Goal: Transaction & Acquisition: Purchase product/service

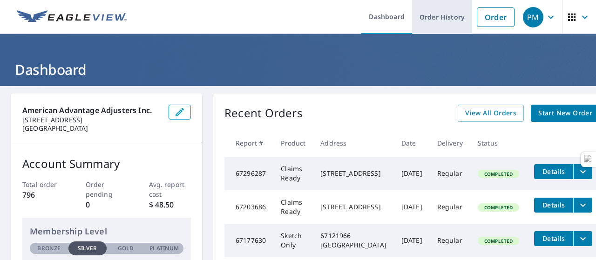
click at [455, 27] on link "Order History" at bounding box center [442, 17] width 60 height 34
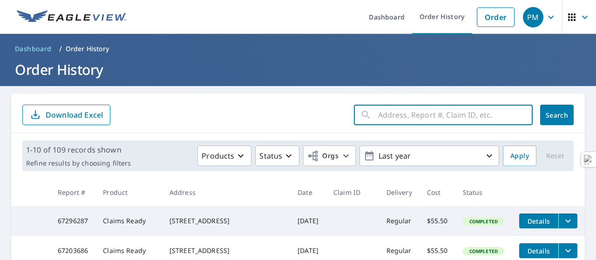
click at [390, 115] on input "text" at bounding box center [455, 115] width 155 height 26
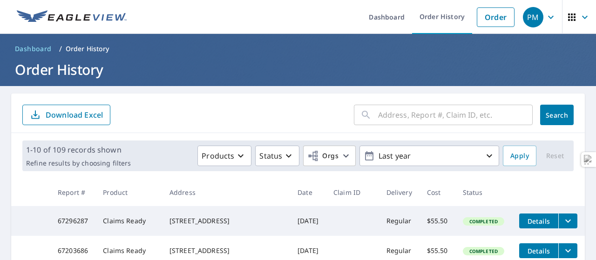
click at [279, 109] on form "​ Search Download Excel" at bounding box center [298, 115] width 552 height 21
click at [378, 109] on input "text" at bounding box center [455, 115] width 155 height 26
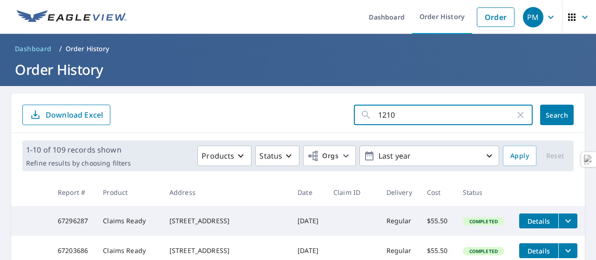
type input "12100"
click button "Search" at bounding box center [558, 115] width 34 height 21
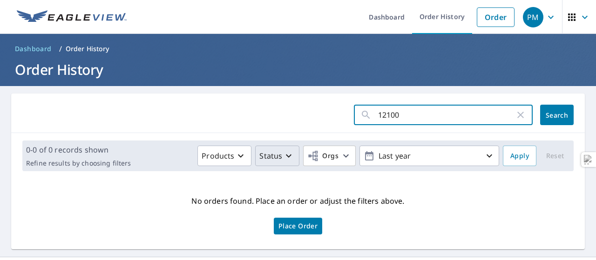
drag, startPoint x: 409, startPoint y: 116, endPoint x: 263, endPoint y: 152, distance: 150.3
click at [263, 152] on div "12100 ​ Search 0-0 of 0 records shown Refine results by choosing filters Produc…" at bounding box center [298, 172] width 574 height 156
type input "841"
click button "Search" at bounding box center [558, 115] width 34 height 21
drag, startPoint x: 397, startPoint y: 119, endPoint x: 291, endPoint y: 108, distance: 107.3
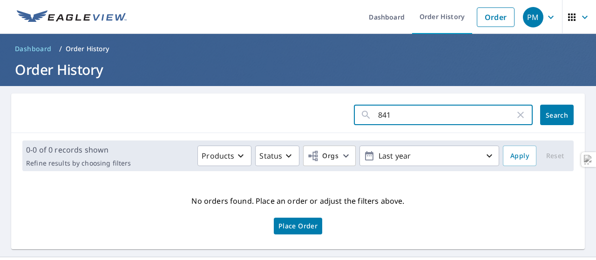
click at [293, 107] on form "841 ​ Search" at bounding box center [298, 115] width 552 height 21
type input "309"
click button "Search" at bounding box center [558, 115] width 34 height 21
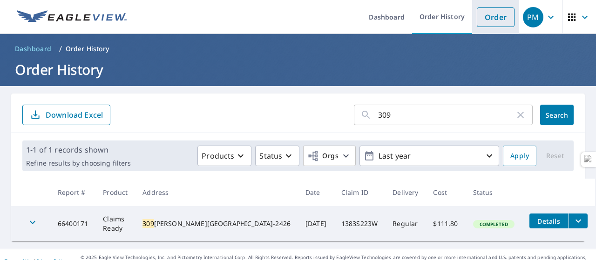
click at [487, 17] on link "Order" at bounding box center [496, 17] width 38 height 20
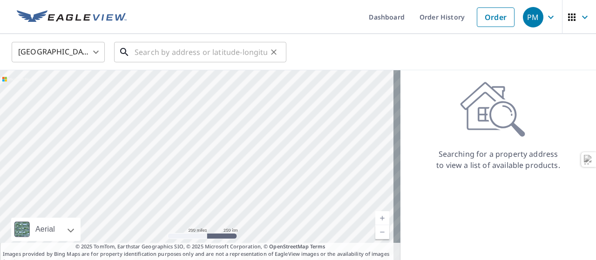
click at [161, 43] on input "text" at bounding box center [201, 52] width 133 height 26
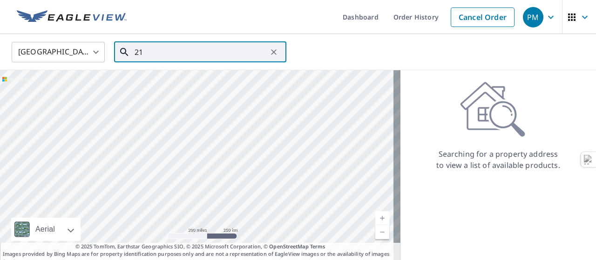
type input "2"
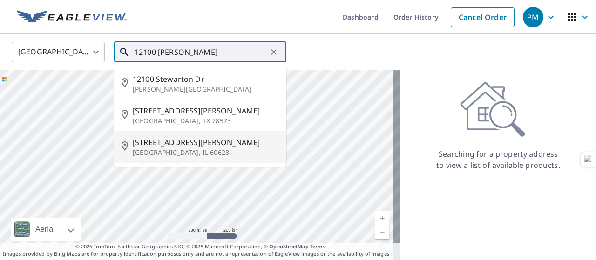
click at [221, 155] on p "[GEOGRAPHIC_DATA], IL 60628" at bounding box center [206, 152] width 146 height 9
type input "[STREET_ADDRESS][PERSON_NAME]"
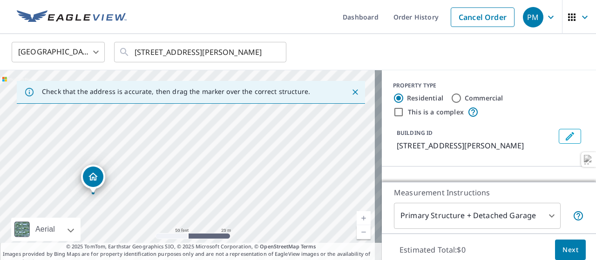
drag, startPoint x: 87, startPoint y: 166, endPoint x: 76, endPoint y: 167, distance: 10.8
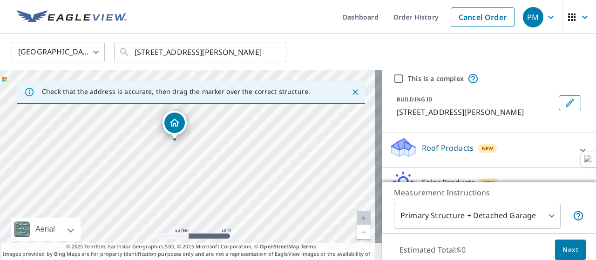
scroll to position [47, 0]
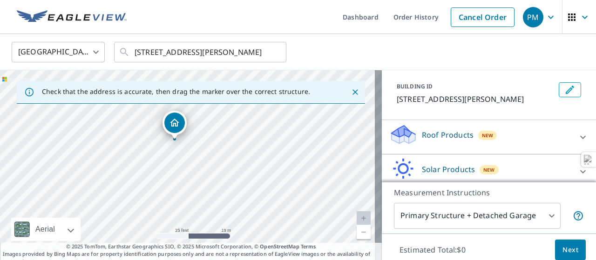
click at [447, 132] on p "Roof Products" at bounding box center [448, 135] width 52 height 11
click at [456, 154] on div "ClaimsReady™ $28 - $77.5" at bounding box center [489, 164] width 199 height 27
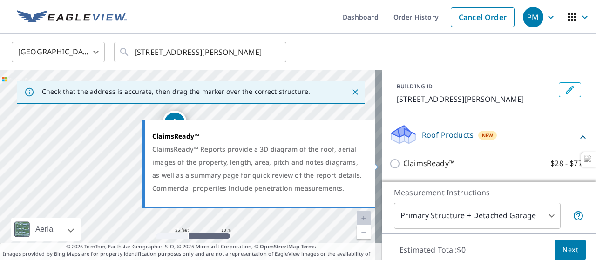
click at [453, 163] on label "ClaimsReady™ $28 - $77.5" at bounding box center [496, 164] width 185 height 12
click at [404, 163] on input "ClaimsReady™ $28 - $77.5" at bounding box center [397, 163] width 14 height 11
checkbox input "true"
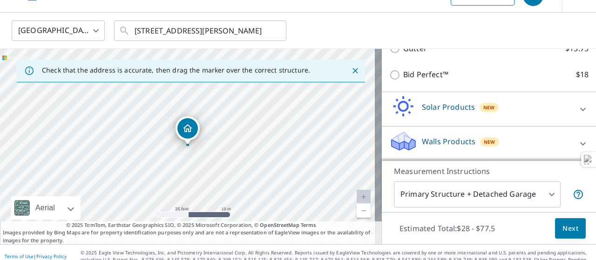
scroll to position [29, 0]
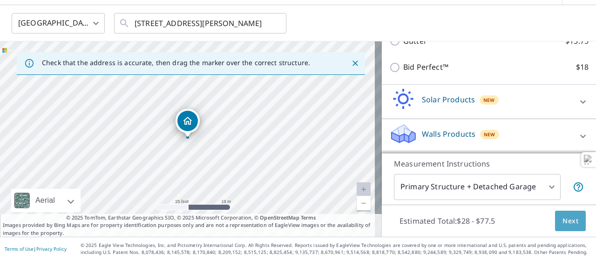
click at [565, 224] on span "Next" at bounding box center [571, 222] width 16 height 12
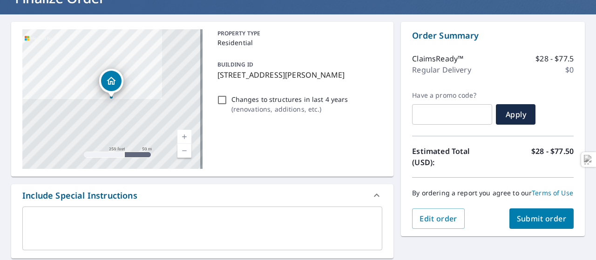
scroll to position [186, 0]
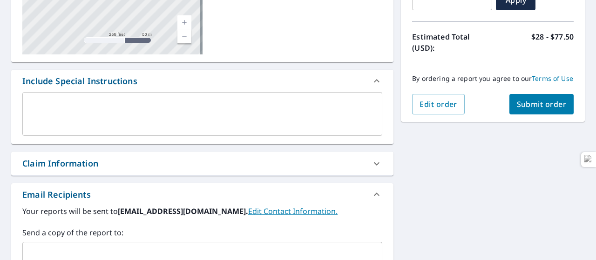
click at [541, 109] on span "Submit order" at bounding box center [542, 104] width 50 height 10
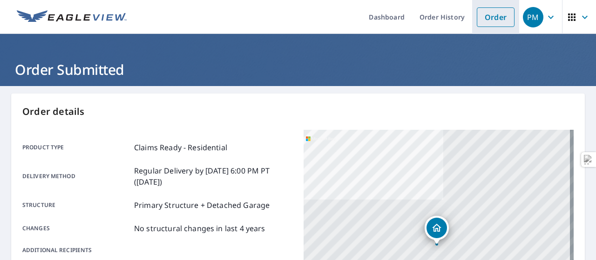
click at [477, 13] on link "Order" at bounding box center [496, 17] width 38 height 20
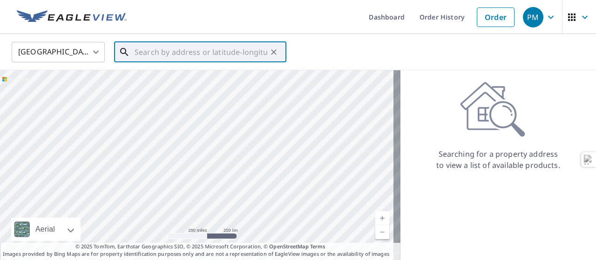
click at [219, 55] on input "text" at bounding box center [201, 52] width 133 height 26
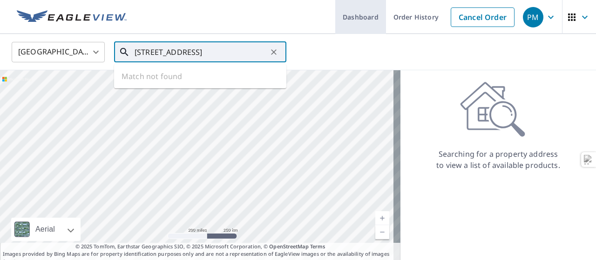
type input "[STREET_ADDRESS]"
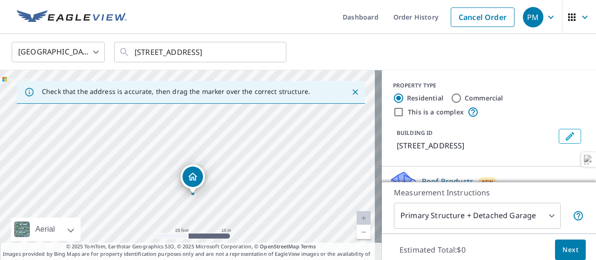
click at [224, 199] on div "[STREET_ADDRESS]" at bounding box center [191, 168] width 382 height 196
drag, startPoint x: 192, startPoint y: 122, endPoint x: 211, endPoint y: 120, distance: 18.7
click at [211, 120] on div "[STREET_ADDRESS]" at bounding box center [191, 168] width 382 height 196
click at [274, 51] on icon "Clear" at bounding box center [273, 52] width 9 height 9
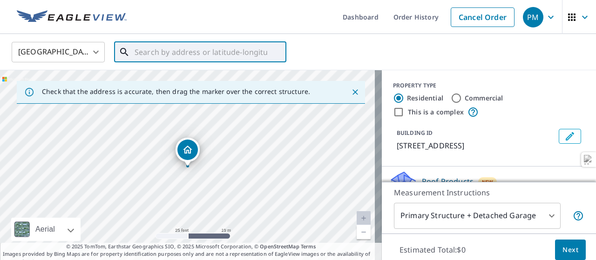
paste input "[STREET_ADDRESS]"
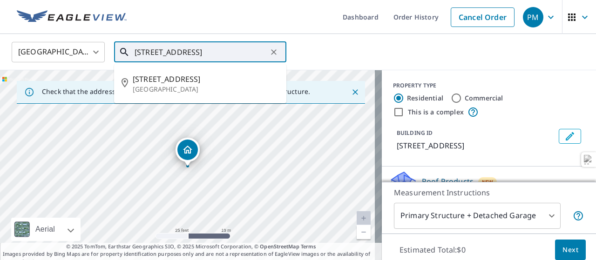
type input "[STREET_ADDRESS]"
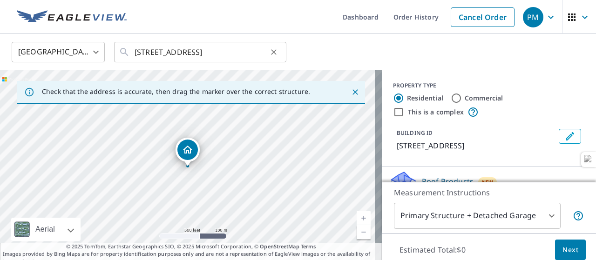
click at [270, 57] on div at bounding box center [273, 52] width 12 height 13
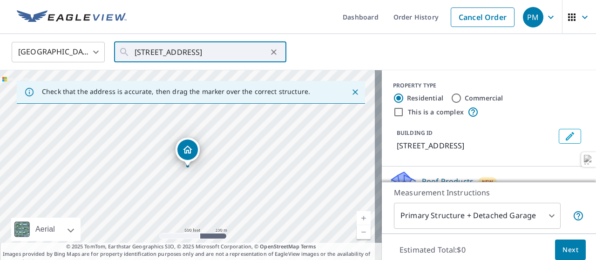
click at [291, 47] on div "[GEOGRAPHIC_DATA] [GEOGRAPHIC_DATA] ​ [STREET_ADDRESS] ​" at bounding box center [295, 52] width 581 height 22
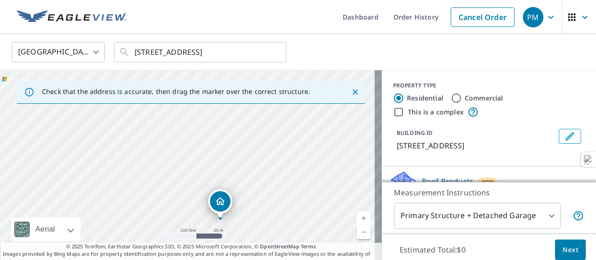
drag, startPoint x: 235, startPoint y: 186, endPoint x: 169, endPoint y: 93, distance: 114.7
click at [169, 93] on div "Check that the address is accurate, then drag the marker over the correct struc…" at bounding box center [191, 168] width 382 height 196
drag, startPoint x: 199, startPoint y: 149, endPoint x: 168, endPoint y: 89, distance: 67.3
click at [164, 84] on div "Check that the address is accurate, then drag the marker over the correct struc…" at bounding box center [191, 168] width 382 height 196
click at [162, 138] on div "[STREET_ADDRESS]" at bounding box center [191, 168] width 382 height 196
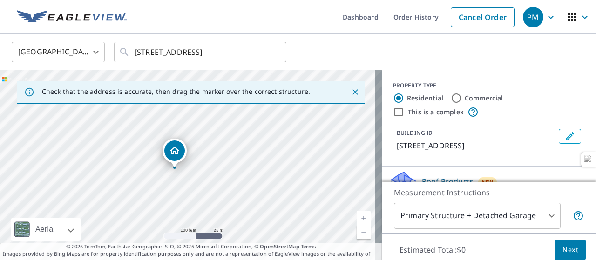
drag, startPoint x: 249, startPoint y: 195, endPoint x: 214, endPoint y: 109, distance: 92.6
click at [214, 109] on div "[STREET_ADDRESS]" at bounding box center [191, 168] width 382 height 196
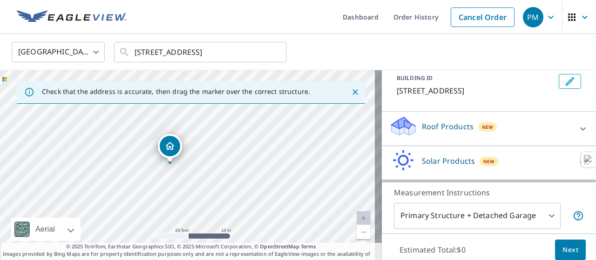
scroll to position [41, 0]
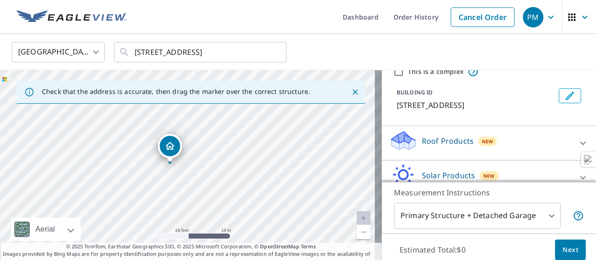
click at [446, 140] on p "Roof Products" at bounding box center [448, 141] width 52 height 11
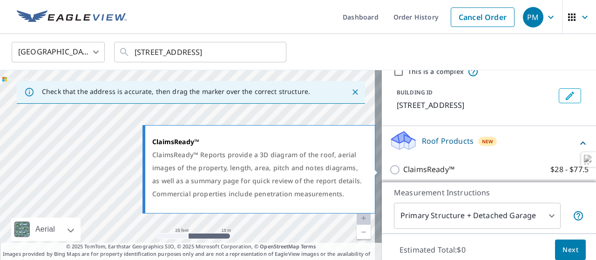
click at [443, 171] on p "ClaimsReady™" at bounding box center [429, 170] width 51 height 12
click at [404, 171] on input "ClaimsReady™ $28 - $77.5" at bounding box center [397, 169] width 14 height 11
checkbox input "true"
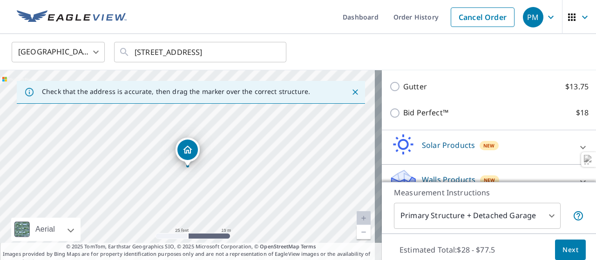
scroll to position [197, 0]
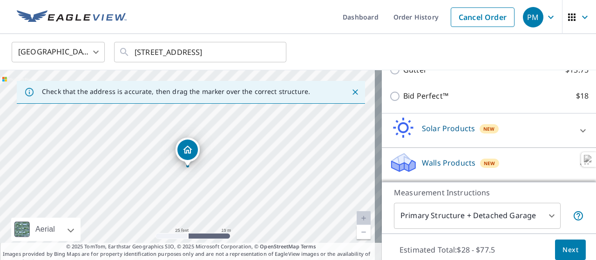
click at [455, 129] on p "Solar Products" at bounding box center [448, 128] width 53 height 11
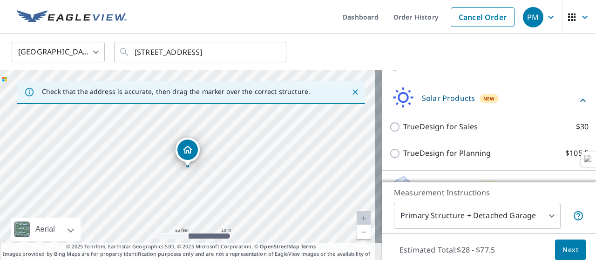
scroll to position [250, 0]
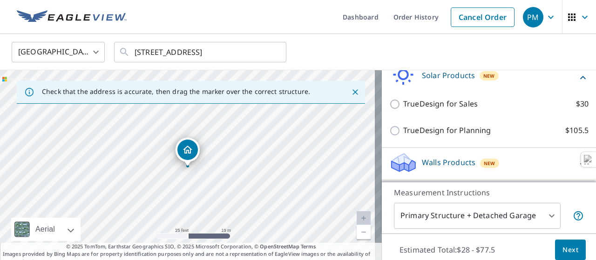
click at [451, 159] on p "Walls Products" at bounding box center [449, 162] width 54 height 11
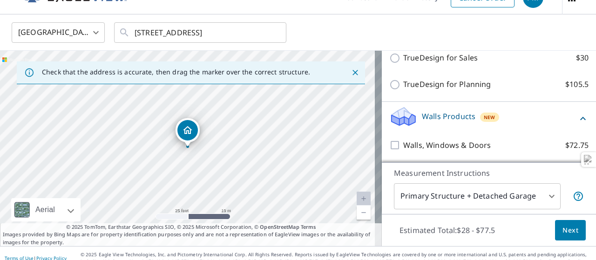
scroll to position [29, 0]
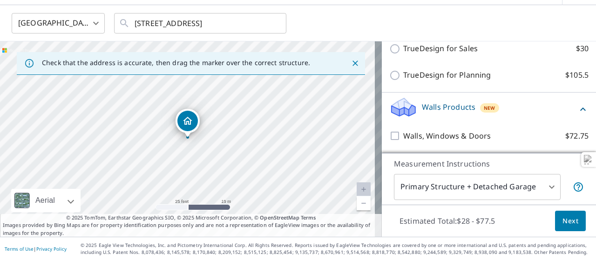
click at [565, 222] on span "Next" at bounding box center [571, 222] width 16 height 12
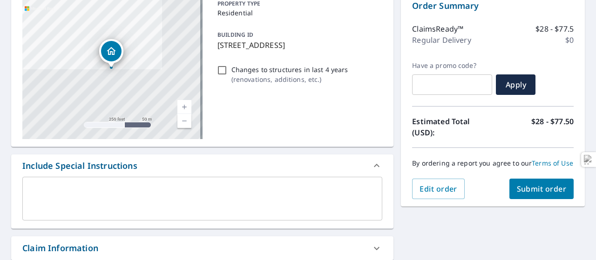
scroll to position [196, 0]
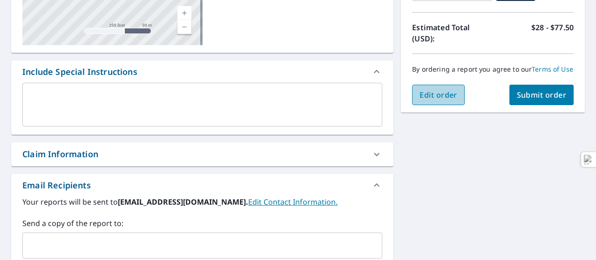
click at [420, 100] on span "Edit order" at bounding box center [439, 95] width 38 height 10
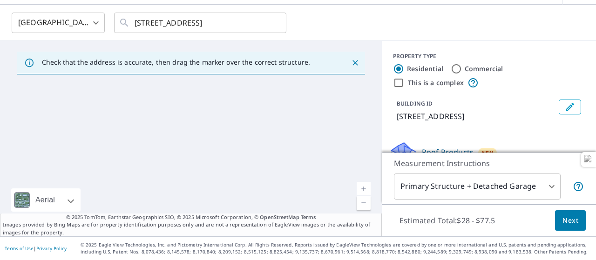
scroll to position [29, 0]
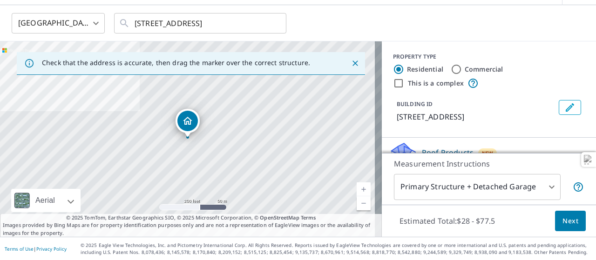
click at [490, 184] on body "PM PM Dashboard Order History Cancel Order PM [GEOGRAPHIC_DATA] [GEOGRAPHIC_DAT…" at bounding box center [298, 130] width 596 height 260
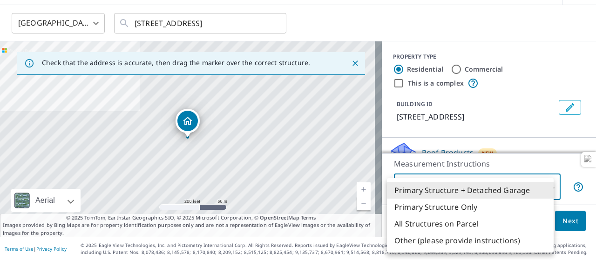
click at [206, 131] on div at bounding box center [298, 130] width 596 height 260
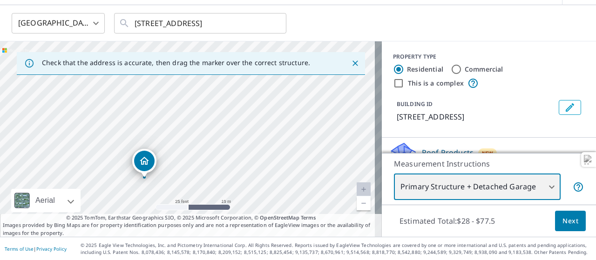
drag, startPoint x: 75, startPoint y: 94, endPoint x: 126, endPoint y: 91, distance: 50.4
click at [125, 93] on div "[STREET_ADDRESS]" at bounding box center [191, 139] width 382 height 196
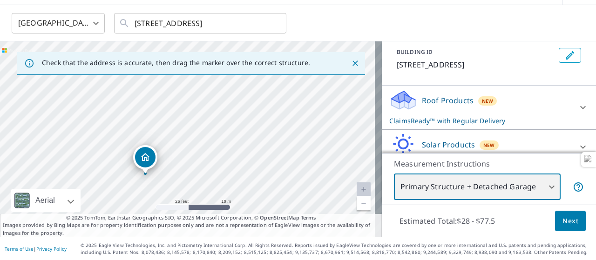
scroll to position [97, 0]
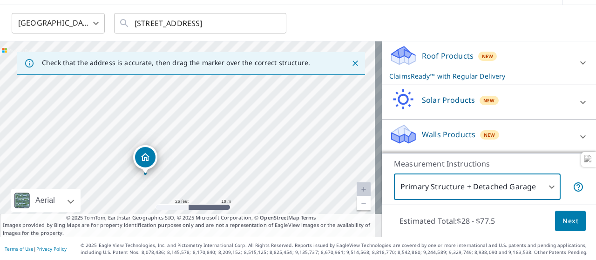
click at [568, 224] on span "Next" at bounding box center [571, 222] width 16 height 12
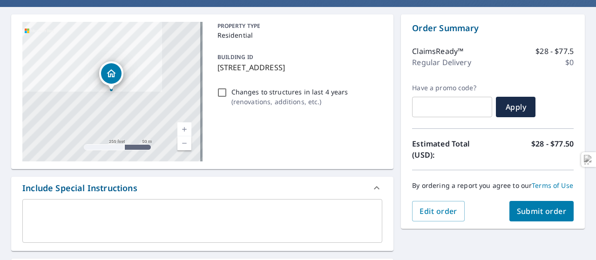
scroll to position [75, 0]
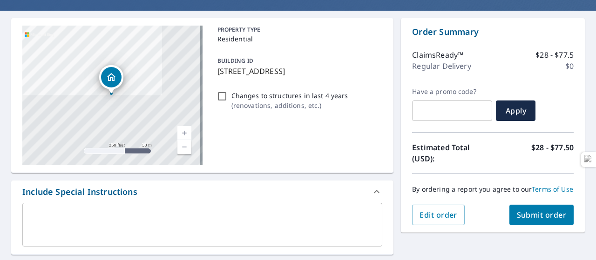
click at [548, 214] on button "Submit order" at bounding box center [542, 215] width 65 height 21
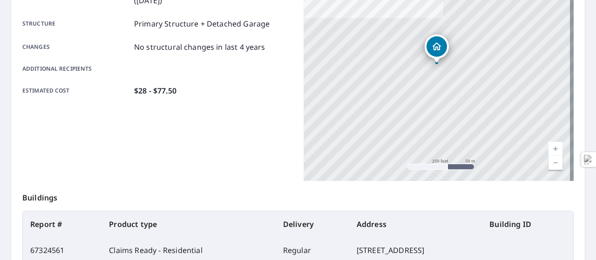
scroll to position [280, 0]
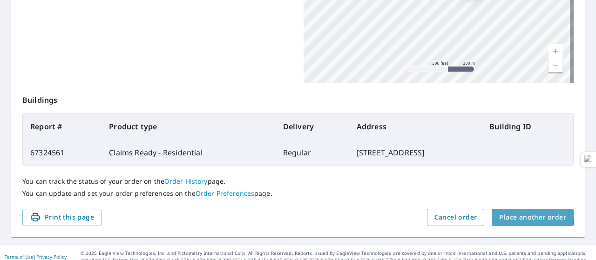
click at [510, 215] on span "Place another order" at bounding box center [533, 218] width 67 height 12
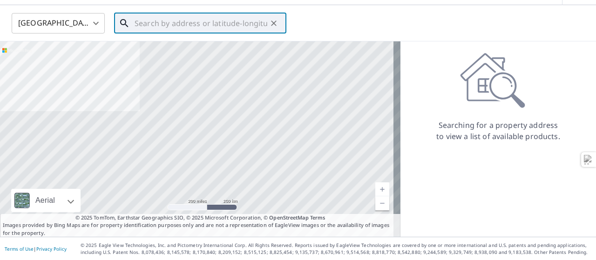
click at [190, 22] on input "text" at bounding box center [201, 23] width 133 height 26
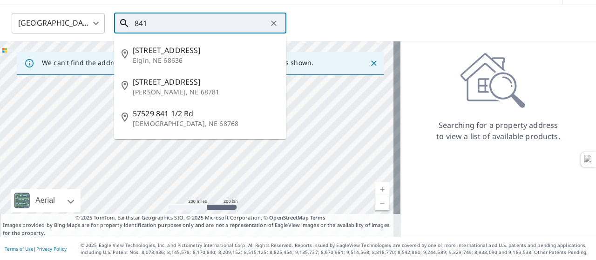
click at [162, 24] on input "841" at bounding box center [201, 23] width 133 height 26
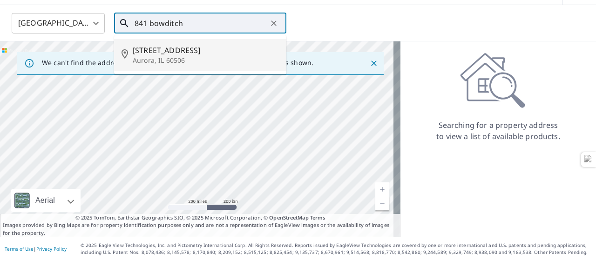
click at [157, 57] on p "Aurora, IL 60506" at bounding box center [206, 60] width 146 height 9
type input "[STREET_ADDRESS]"
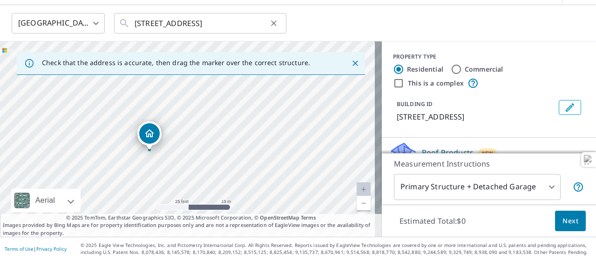
drag, startPoint x: 176, startPoint y: 148, endPoint x: 177, endPoint y: 33, distance: 114.6
click at [177, 33] on div "United States US ​ [STREET_ADDRESS] ​ Check that the address is accurate, then …" at bounding box center [298, 121] width 596 height 232
drag, startPoint x: 177, startPoint y: 138, endPoint x: 196, endPoint y: 57, distance: 82.7
click at [196, 57] on div "Check that the address is accurate, then drag the marker over the correct struc…" at bounding box center [191, 139] width 382 height 196
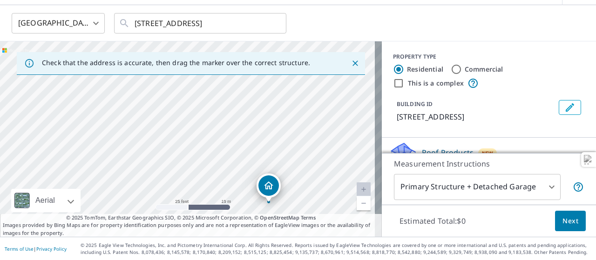
click at [296, 93] on div "[STREET_ADDRESS]" at bounding box center [191, 139] width 382 height 196
drag, startPoint x: 198, startPoint y: 109, endPoint x: 144, endPoint y: 24, distance: 101.1
click at [144, 24] on div "United States US ​ [STREET_ADDRESS] ​ Check that the address is accurate, then …" at bounding box center [298, 121] width 596 height 232
click at [130, 78] on div "[STREET_ADDRESS]" at bounding box center [191, 139] width 382 height 196
drag, startPoint x: 208, startPoint y: 148, endPoint x: 233, endPoint y: 153, distance: 25.8
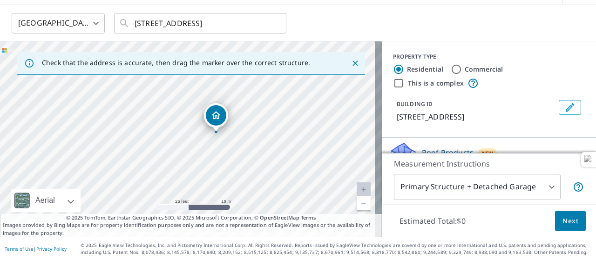
click at [233, 153] on div "[STREET_ADDRESS]" at bounding box center [191, 139] width 382 height 196
click at [441, 182] on body "PM PM Dashboard Order History Cancel Order PM [GEOGRAPHIC_DATA] [GEOGRAPHIC_DAT…" at bounding box center [298, 130] width 596 height 260
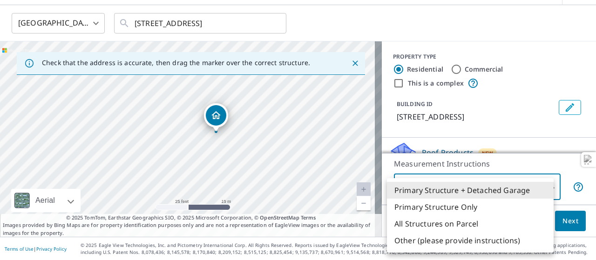
click at [561, 167] on div at bounding box center [298, 130] width 596 height 260
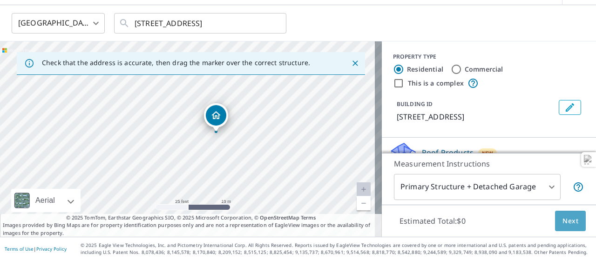
click at [563, 221] on span "Next" at bounding box center [571, 222] width 16 height 12
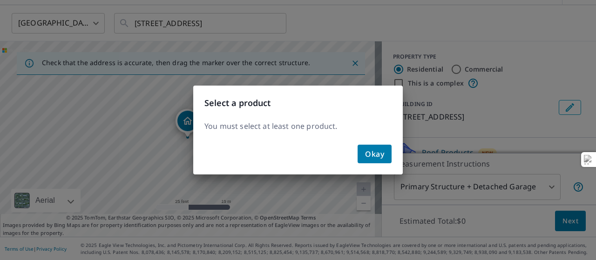
click at [382, 158] on span "Okay" at bounding box center [374, 154] width 19 height 13
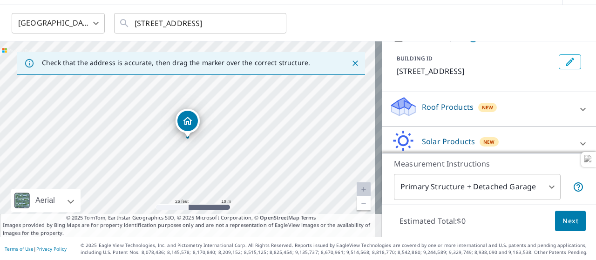
scroll to position [87, 0]
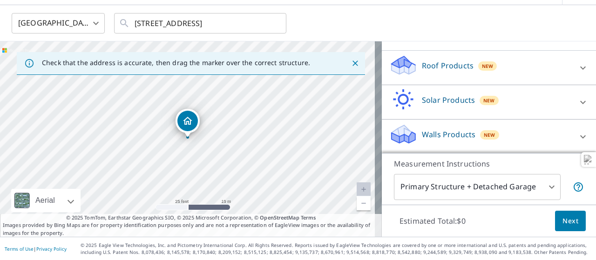
click at [454, 63] on p "Roof Products" at bounding box center [448, 65] width 52 height 11
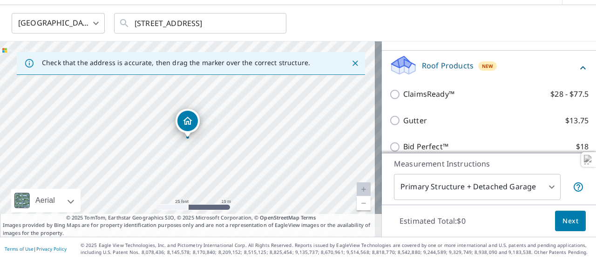
click at [432, 97] on div "ClaimsReady™ $28 - $77.5" at bounding box center [489, 94] width 199 height 27
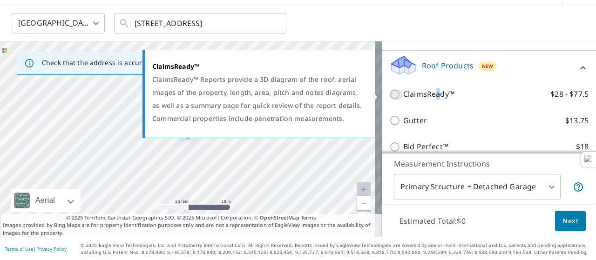
click at [391, 95] on input "ClaimsReady™ $28 - $77.5" at bounding box center [397, 94] width 14 height 11
checkbox input "true"
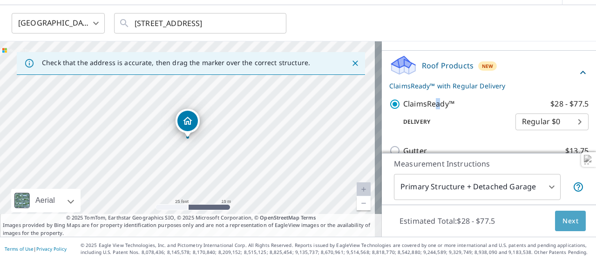
click at [567, 218] on span "Next" at bounding box center [571, 222] width 16 height 12
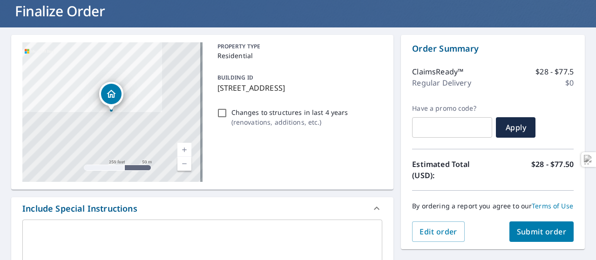
scroll to position [56, 0]
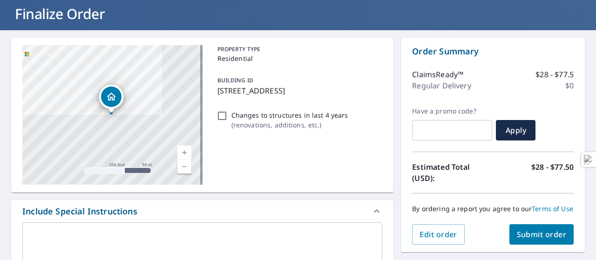
click at [510, 240] on button "Submit order" at bounding box center [542, 235] width 65 height 21
